Goal: Find specific page/section: Find specific page/section

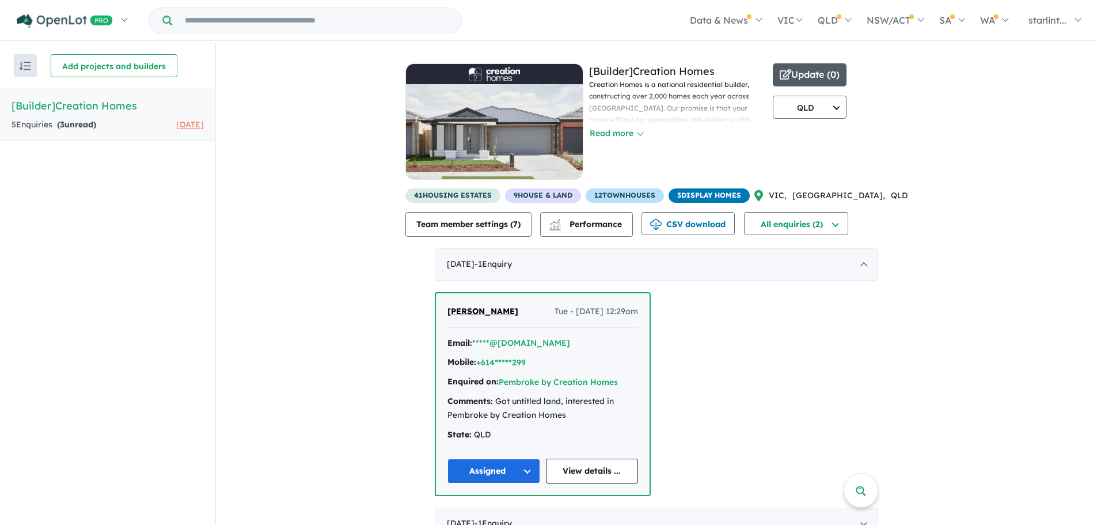
click at [846, 72] on button "Update ( 0 )" at bounding box center [810, 74] width 74 height 23
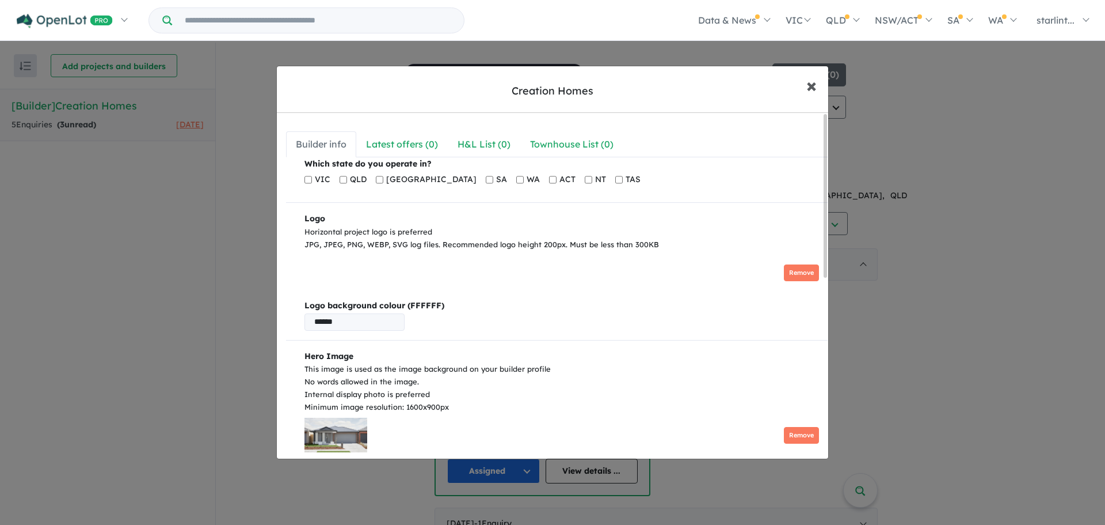
click at [812, 85] on span "×" at bounding box center [812, 85] width 10 height 25
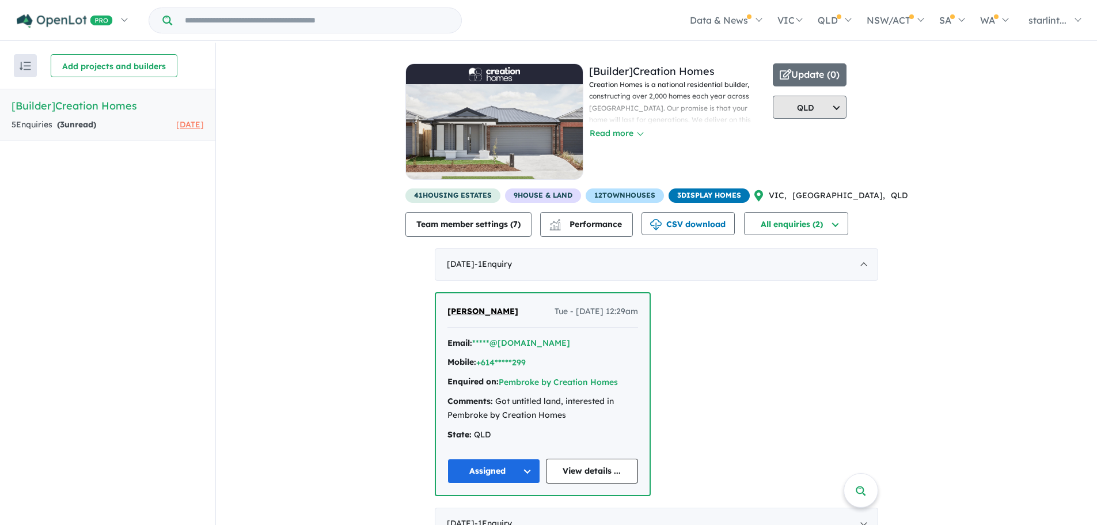
click at [846, 107] on button "QLD" at bounding box center [810, 107] width 74 height 23
click at [846, 130] on button "State: All" at bounding box center [809, 133] width 73 height 26
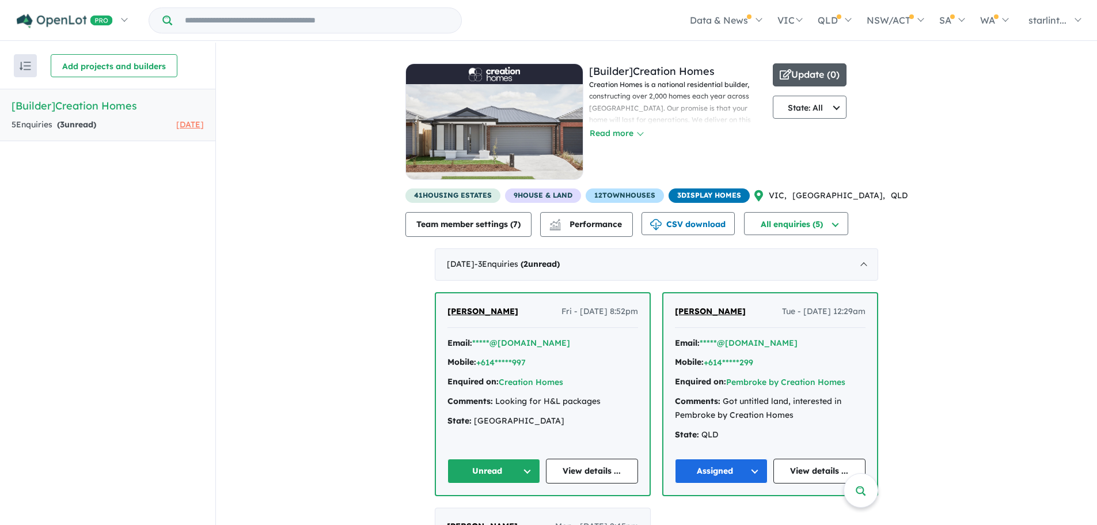
click at [846, 74] on button "Update ( 0 )" at bounding box center [810, 74] width 74 height 23
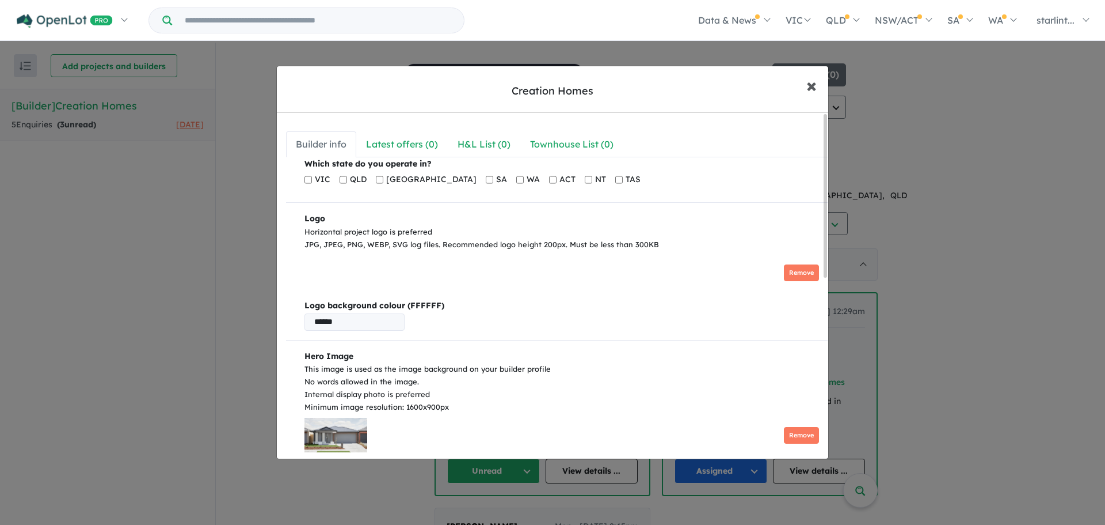
click at [808, 88] on span "×" at bounding box center [812, 85] width 10 height 25
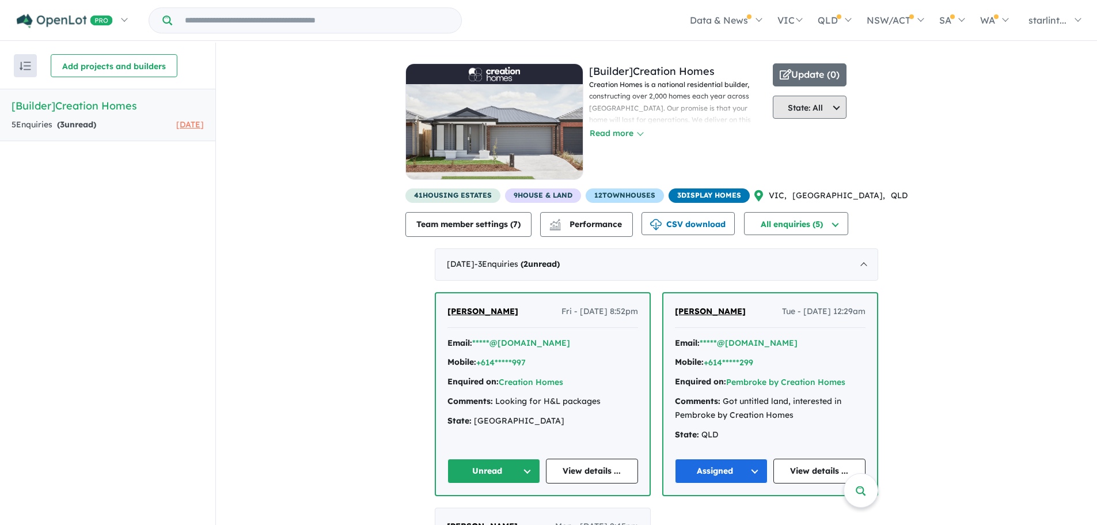
click at [846, 109] on button "State: All" at bounding box center [810, 107] width 74 height 23
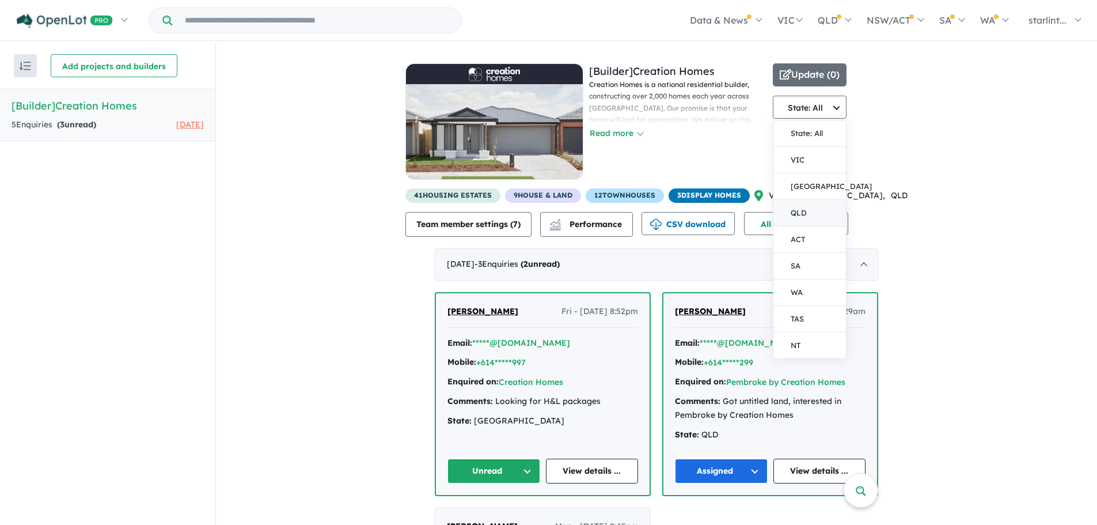
click at [837, 214] on button "QLD" at bounding box center [809, 213] width 73 height 26
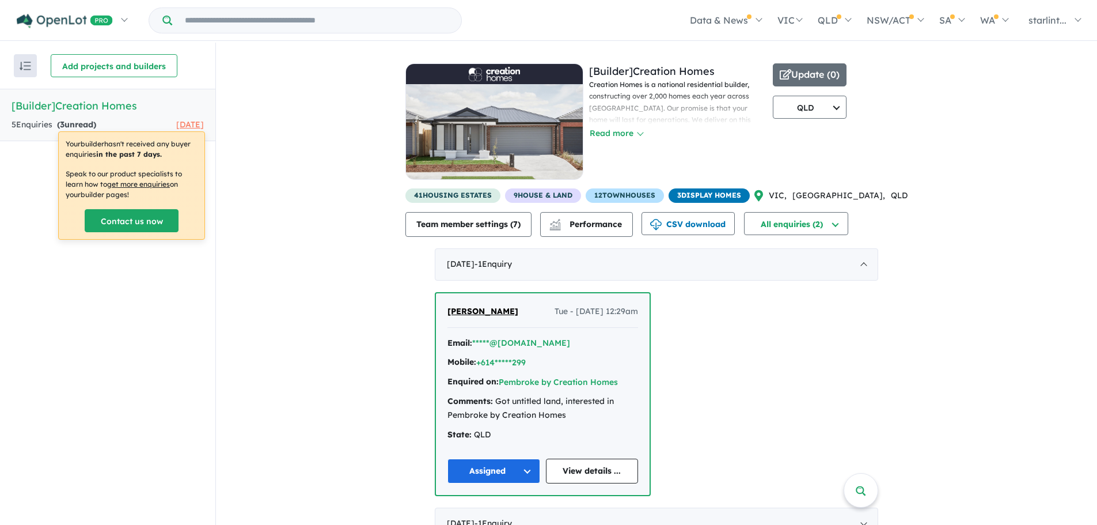
click at [1023, 136] on div "View all builders in your account 2 Enquir ies ( 3 unread) [DATE] [Builder] Cre…" at bounding box center [656, 319] width 881 height 552
click at [863, 265] on div "[DATE] - 1 Enquir y ( 0 unread)" at bounding box center [656, 264] width 443 height 32
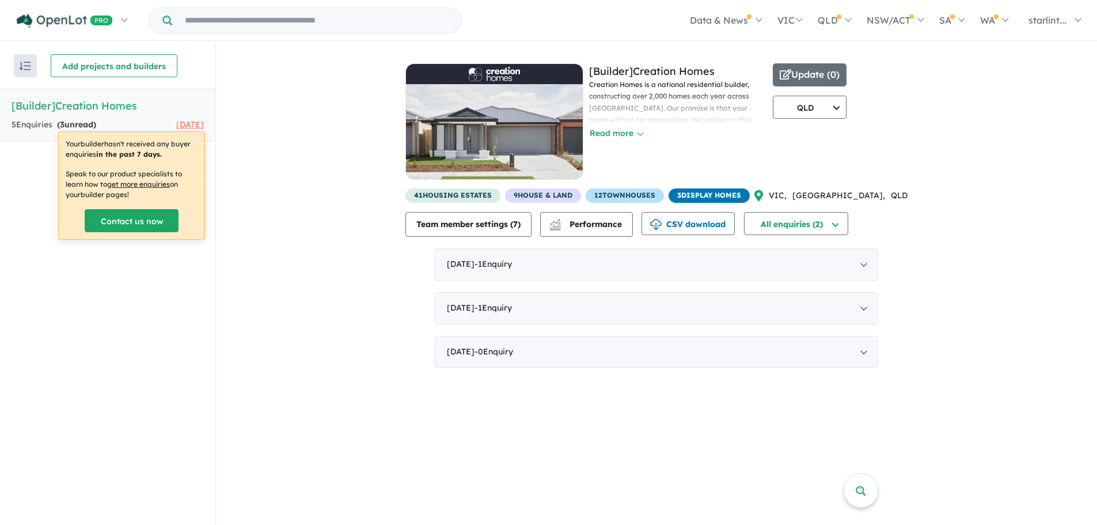
click at [999, 292] on div "View all builders in your account 2 Enquir ies ( 3 unread) [DATE] [Builder] Cre…" at bounding box center [656, 211] width 881 height 336
click at [405, 222] on div "View all builders in your account 2 Enquir ies ( 3 unread) [DATE] [Builder] Cre…" at bounding box center [656, 211] width 881 height 336
click at [418, 59] on div "View all builders in your account 2 Enquir ies ( 3 unread) [DATE] [Builder] Cre…" at bounding box center [656, 211] width 881 height 336
click at [484, 16] on ul "Data & News [TV Series] New Neighbourhoods 2025 Industry News Property News Buy…" at bounding box center [775, 20] width 626 height 40
click at [643, 132] on button "Read more" at bounding box center [616, 133] width 54 height 13
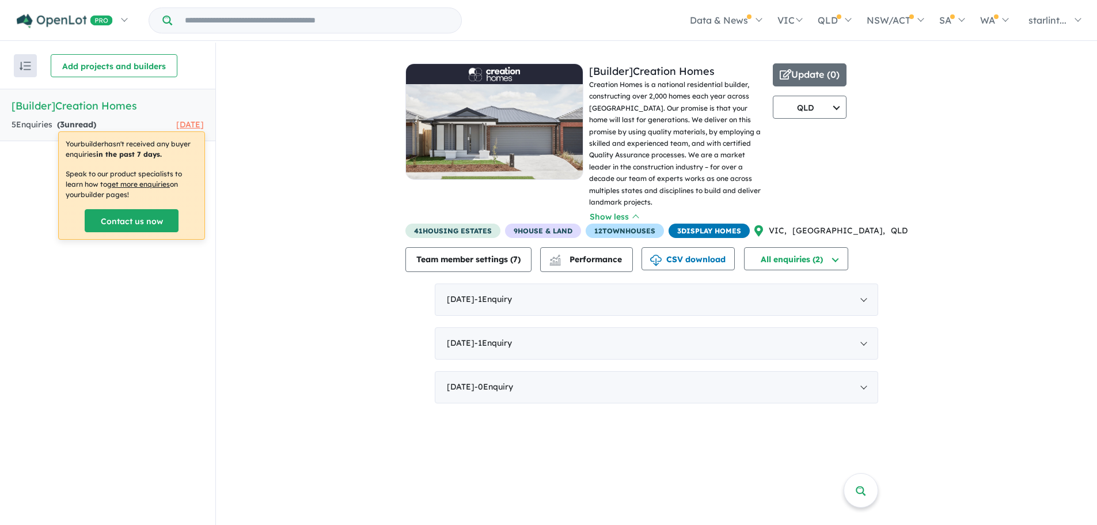
click at [742, 223] on span "3 Display Homes" at bounding box center [708, 230] width 81 height 14
click at [773, 194] on div "[Builder] Creation Homes Creation Homes is a national residential builder, cons…" at bounding box center [588, 143] width 367 height 160
click at [880, 70] on div "View all builders in your account 2 Enquir ies ( 3 unread) [DATE] [Builder] Cre…" at bounding box center [656, 229] width 881 height 372
click at [894, 105] on div "View all builders in your account 2 Enquir ies ( 3 unread) [DATE] [Builder] Cre…" at bounding box center [656, 229] width 881 height 372
click at [883, 101] on div "View all builders in your account 2 Enquir ies ( 3 unread) [DATE] [Builder] Cre…" at bounding box center [656, 229] width 881 height 372
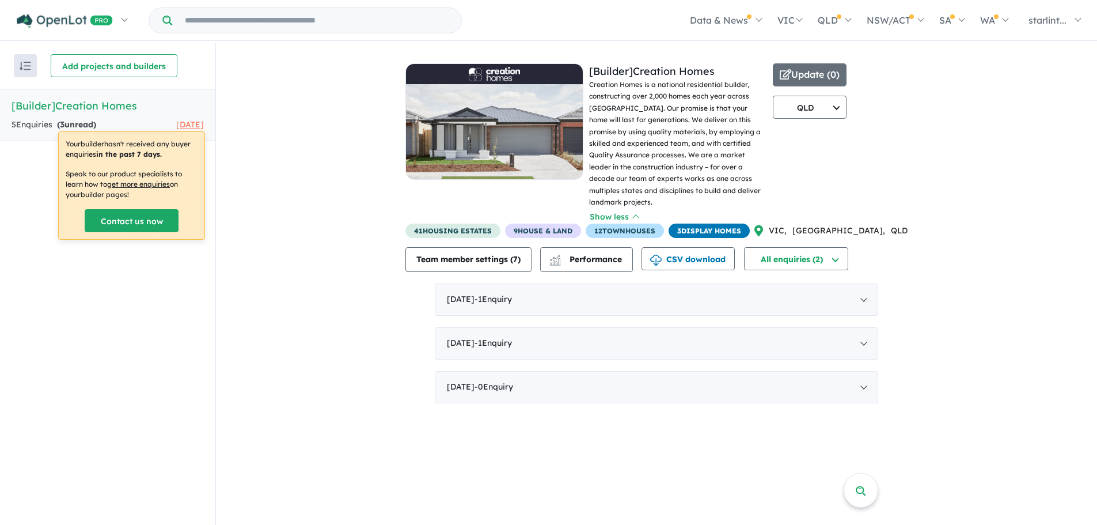
click at [883, 103] on div "View all builders in your account 2 Enquir ies ( 3 unread) [DATE] [Builder] Cre…" at bounding box center [656, 229] width 881 height 372
click at [576, 22] on ul "Data & News [TV Series] New Neighbourhoods 2025 Industry News Property News Buy…" at bounding box center [775, 20] width 626 height 40
click at [919, 149] on div "View all builders in your account 2 Enquir ies ( 3 unread) [DATE] [Builder] Cre…" at bounding box center [656, 229] width 881 height 372
click at [271, 155] on div "View all builders in your account 2 Enquir ies ( 3 unread) [DATE] [Builder] Cre…" at bounding box center [656, 229] width 881 height 372
drag, startPoint x: 196, startPoint y: 55, endPoint x: 176, endPoint y: 47, distance: 21.4
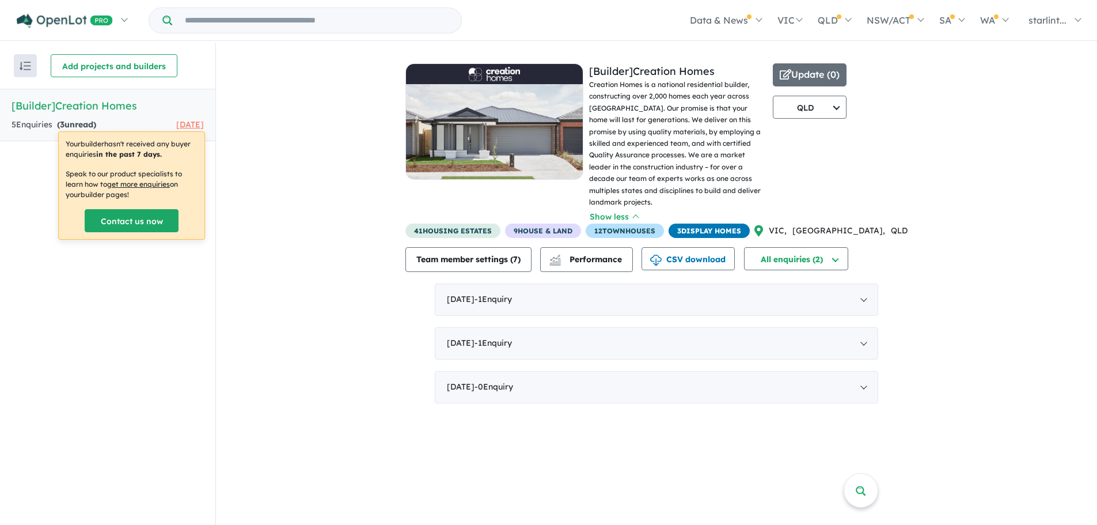
click at [196, 56] on div "Add projects and builders" at bounding box center [133, 65] width 165 height 23
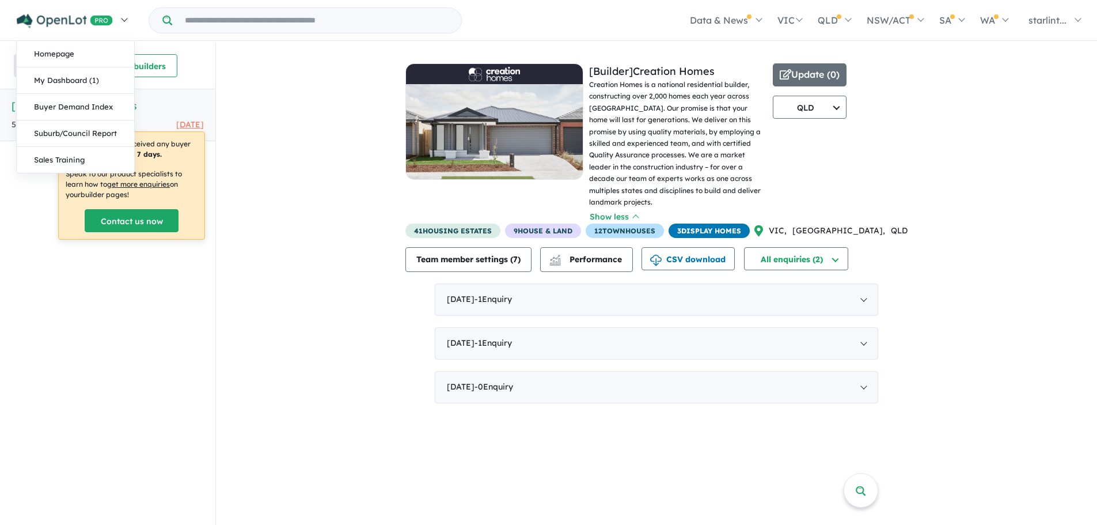
click at [129, 20] on link at bounding box center [72, 20] width 126 height 40
click at [72, 59] on link "Homepage" at bounding box center [75, 54] width 117 height 26
